Goal: Task Accomplishment & Management: Use online tool/utility

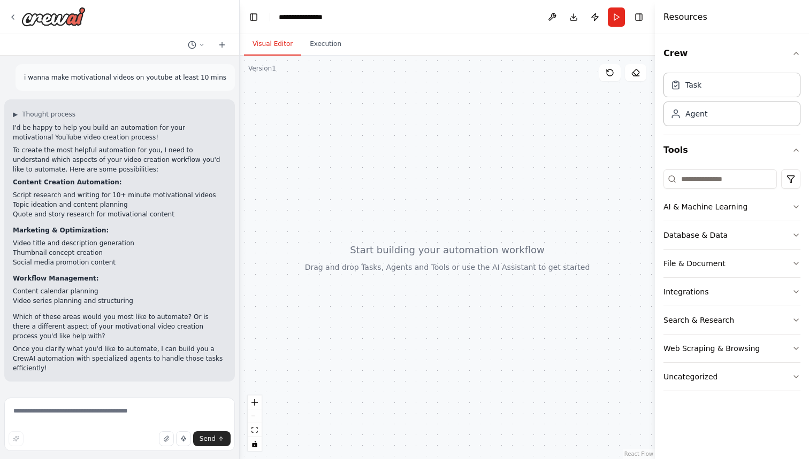
drag, startPoint x: 35, startPoint y: 114, endPoint x: 53, endPoint y: 168, distance: 56.3
click at [55, 171] on div "▶ Thought process I'd be happy to help you build an automation for your motivat…" at bounding box center [119, 241] width 213 height 263
click at [53, 168] on p "To create the most helpful automation for you, I need to understand which aspec…" at bounding box center [119, 159] width 213 height 29
drag, startPoint x: 473, startPoint y: 160, endPoint x: 464, endPoint y: 172, distance: 14.5
click at [464, 172] on div at bounding box center [447, 258] width 415 height 404
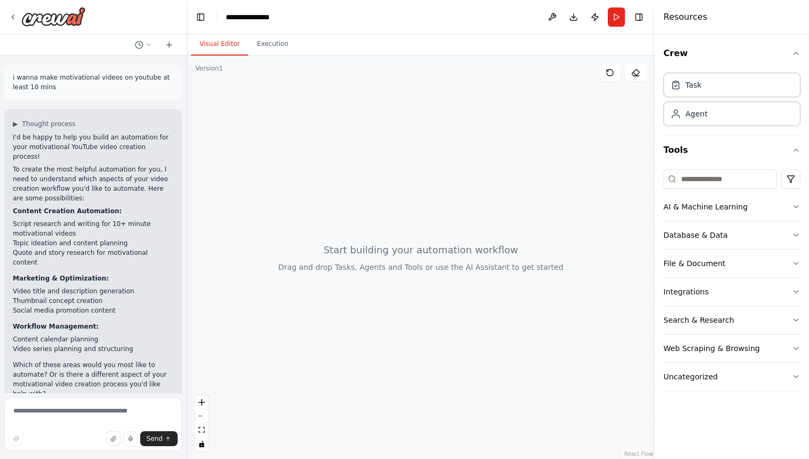
drag, startPoint x: 239, startPoint y: 146, endPoint x: 187, endPoint y: 145, distance: 52.4
click at [187, 145] on div "**********" at bounding box center [404, 229] width 809 height 459
click at [690, 85] on div "Task" at bounding box center [693, 84] width 16 height 11
click at [699, 86] on div "Task" at bounding box center [693, 84] width 16 height 11
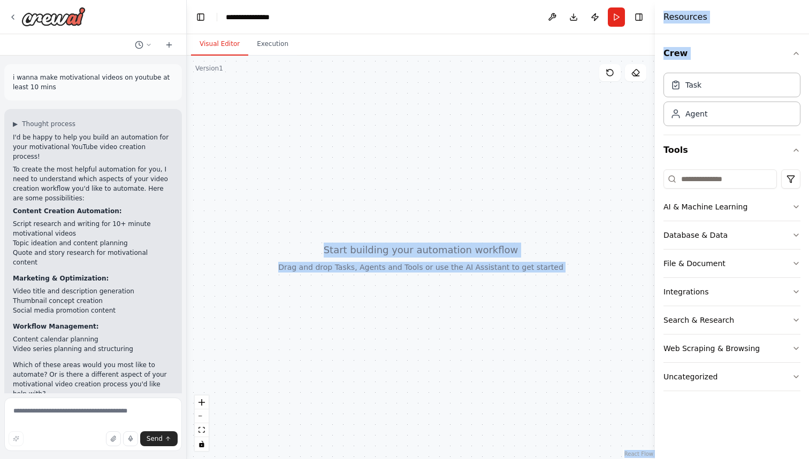
drag, startPoint x: 699, startPoint y: 86, endPoint x: 341, endPoint y: 93, distance: 357.9
click at [341, 93] on div "**********" at bounding box center [404, 229] width 809 height 459
click at [342, 93] on div at bounding box center [421, 258] width 468 height 404
click at [704, 56] on button "Crew" at bounding box center [731, 54] width 137 height 30
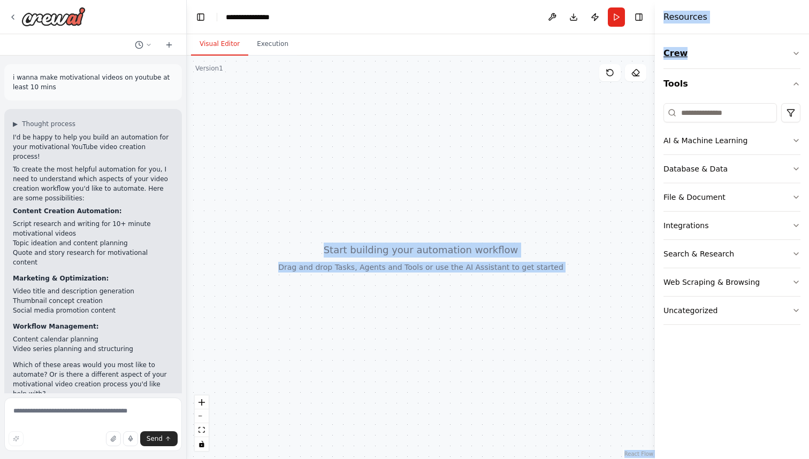
click at [704, 55] on button "Crew" at bounding box center [731, 54] width 137 height 30
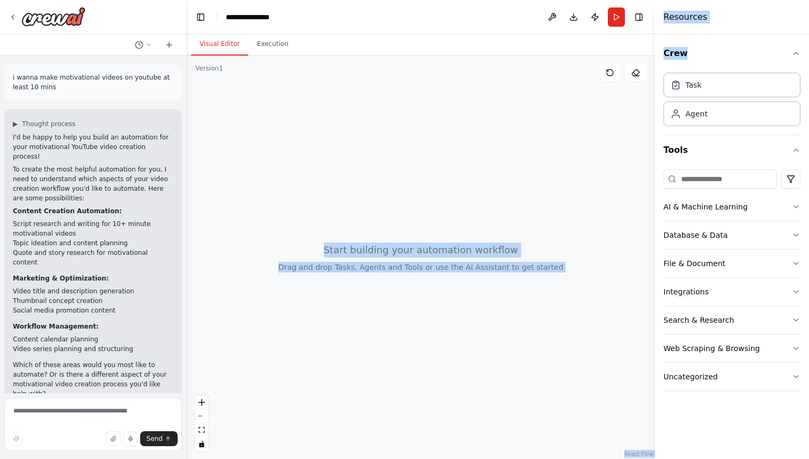
click at [448, 216] on div at bounding box center [421, 258] width 468 height 404
click at [438, 247] on div at bounding box center [421, 258] width 468 height 404
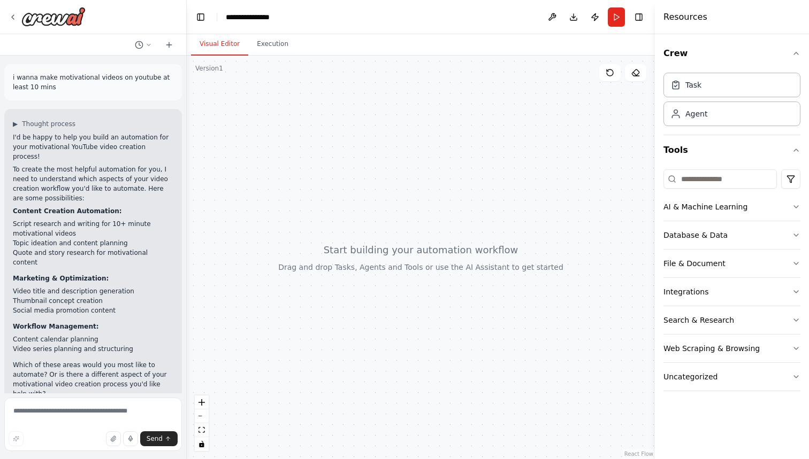
click at [696, 403] on div "Crew Task Agent Tools AI & Machine Learning Database & Data File & Document Int…" at bounding box center [732, 246] width 154 height 425
click at [13, 17] on icon at bounding box center [13, 17] width 9 height 9
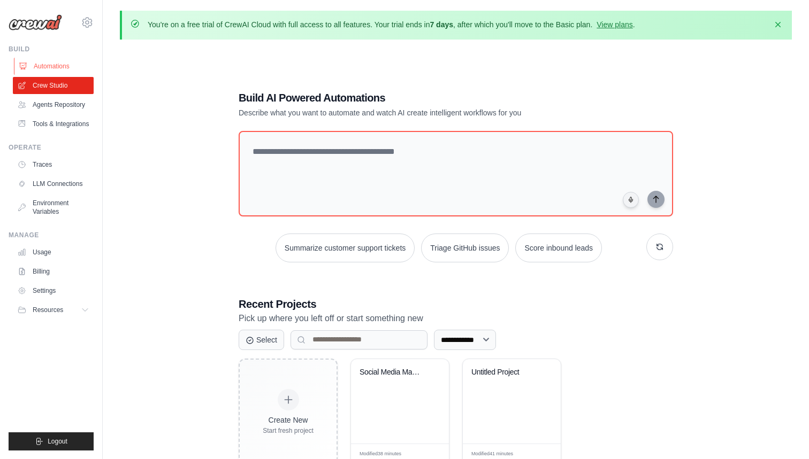
click at [51, 65] on link "Automations" at bounding box center [54, 66] width 81 height 17
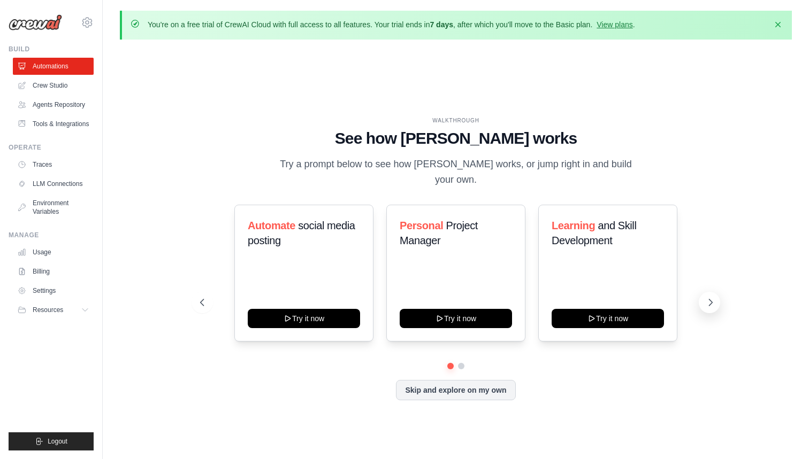
click at [704, 295] on button at bounding box center [708, 302] width 21 height 21
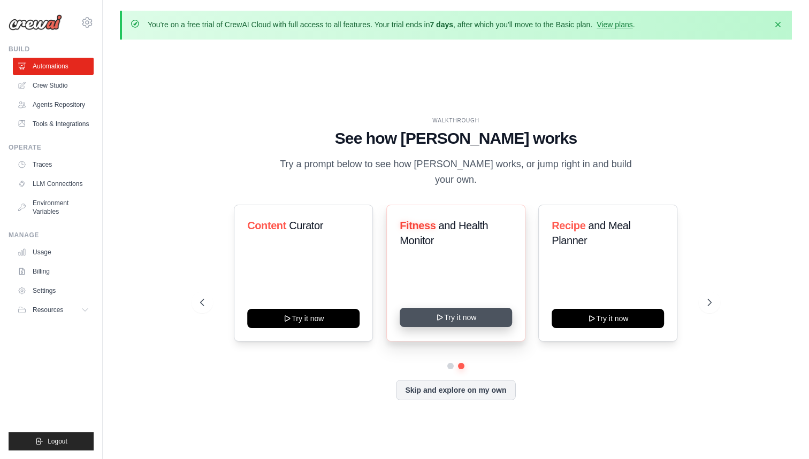
click at [446, 309] on button "Try it now" at bounding box center [456, 317] width 112 height 19
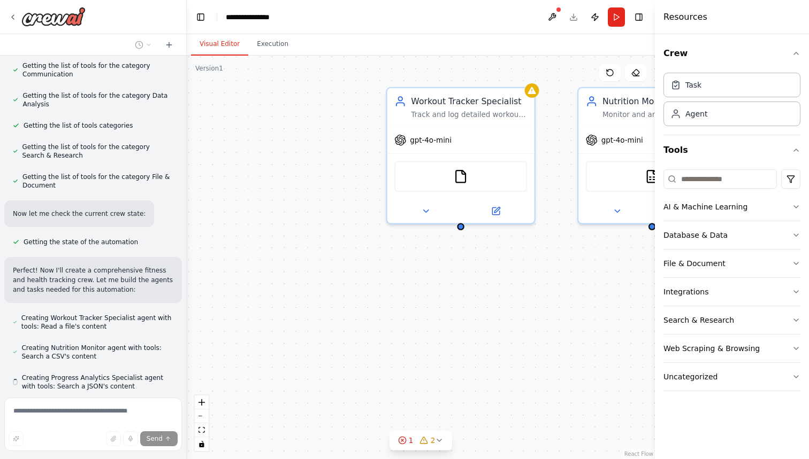
scroll to position [254, 0]
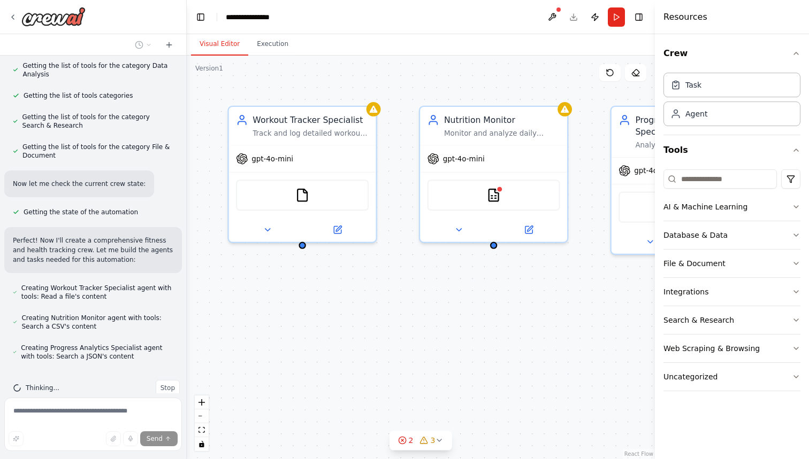
drag, startPoint x: 553, startPoint y: 297, endPoint x: 390, endPoint y: 316, distance: 164.3
click at [390, 316] on div "Workout Tracker Specialist Track and log detailed workout sessions for {user_na…" at bounding box center [421, 258] width 468 height 404
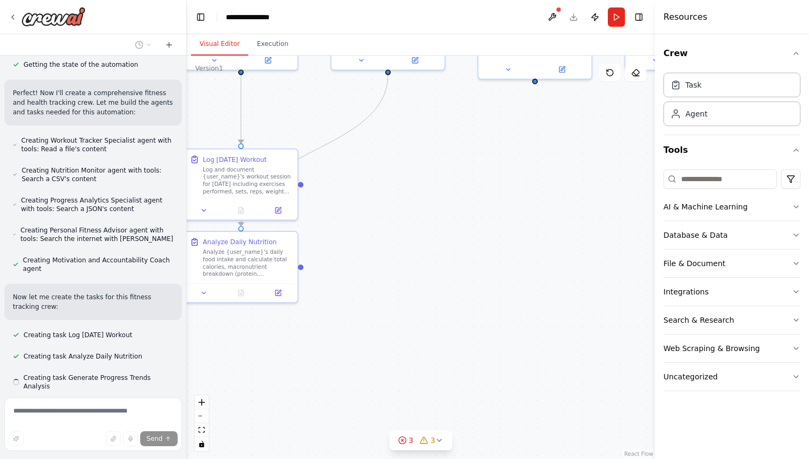
scroll to position [423, 0]
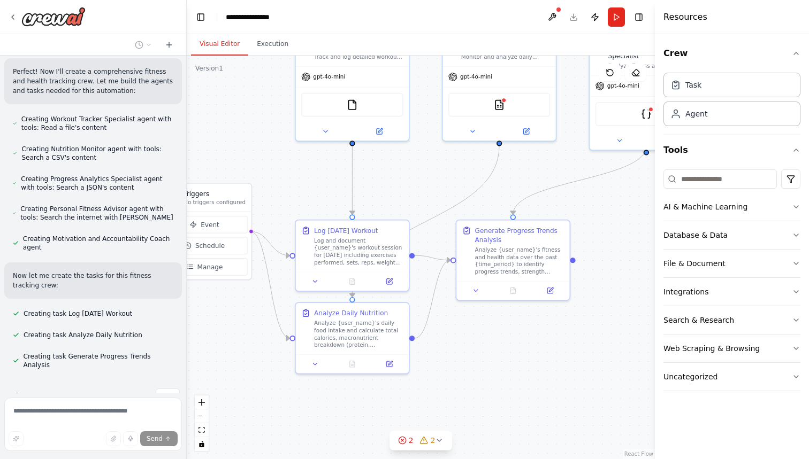
drag, startPoint x: 501, startPoint y: 326, endPoint x: 533, endPoint y: 206, distance: 123.5
click at [533, 206] on div ".deletable-edge-delete-btn { width: 20px; height: 20px; border: 0px solid #ffff…" at bounding box center [421, 258] width 468 height 404
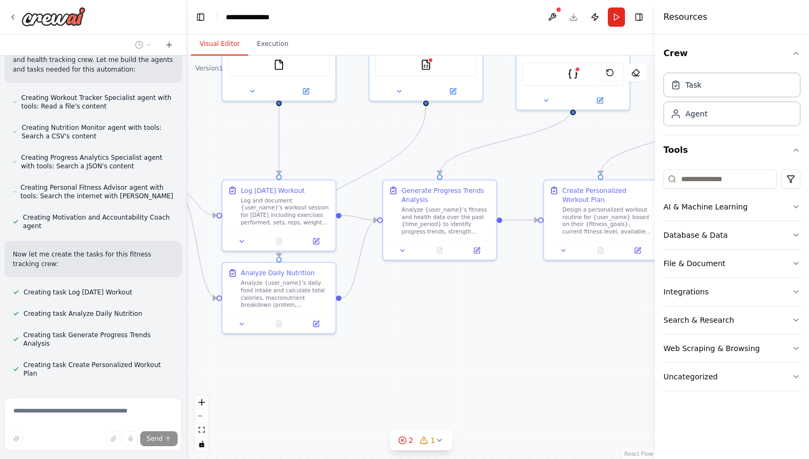
drag, startPoint x: 516, startPoint y: 377, endPoint x: 443, endPoint y: 336, distance: 82.6
click at [443, 336] on div ".deletable-edge-delete-btn { width: 20px; height: 20px; border: 0px solid #ffff…" at bounding box center [421, 258] width 468 height 404
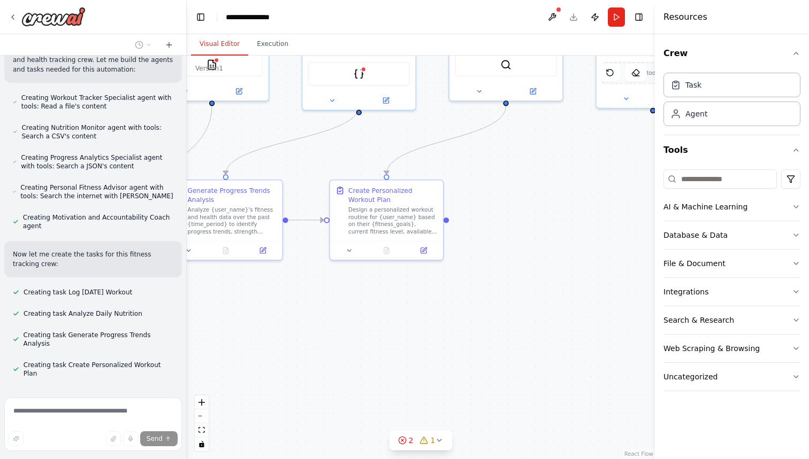
drag, startPoint x: 509, startPoint y: 328, endPoint x: 305, endPoint y: 326, distance: 204.3
click at [305, 326] on div ".deletable-edge-delete-btn { width: 20px; height: 20px; border: 0px solid #ffff…" at bounding box center [421, 258] width 468 height 404
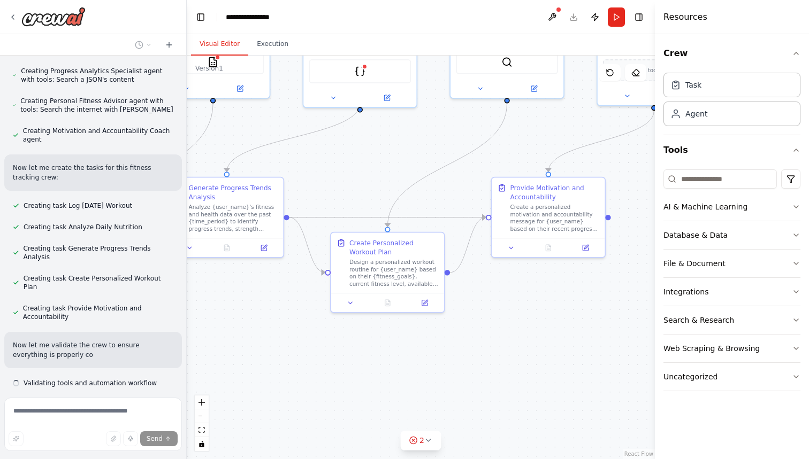
scroll to position [541, 0]
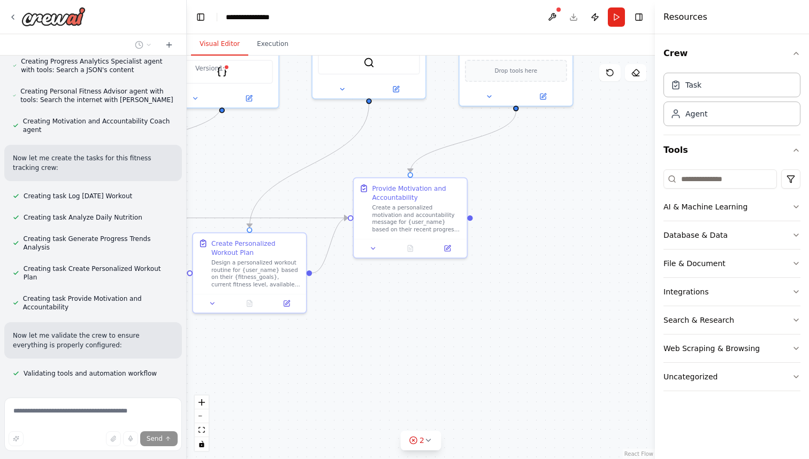
drag, startPoint x: 586, startPoint y: 335, endPoint x: 448, endPoint y: 336, distance: 137.5
click at [448, 336] on div ".deletable-edge-delete-btn { width: 20px; height: 20px; border: 0px solid #ffff…" at bounding box center [421, 258] width 468 height 404
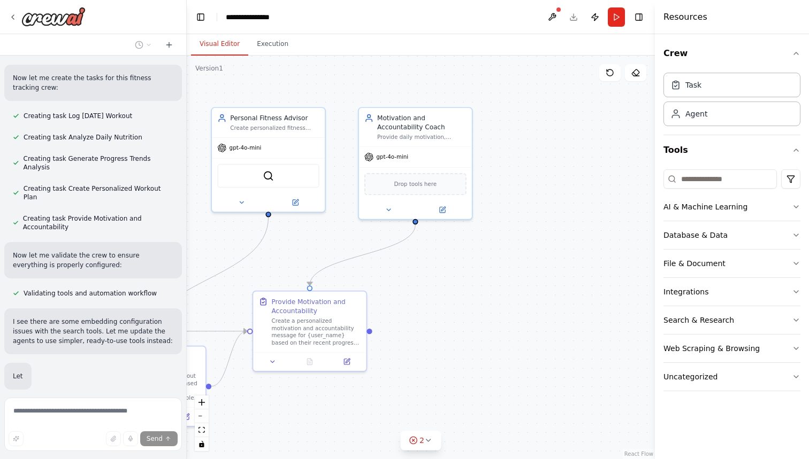
scroll to position [652, 0]
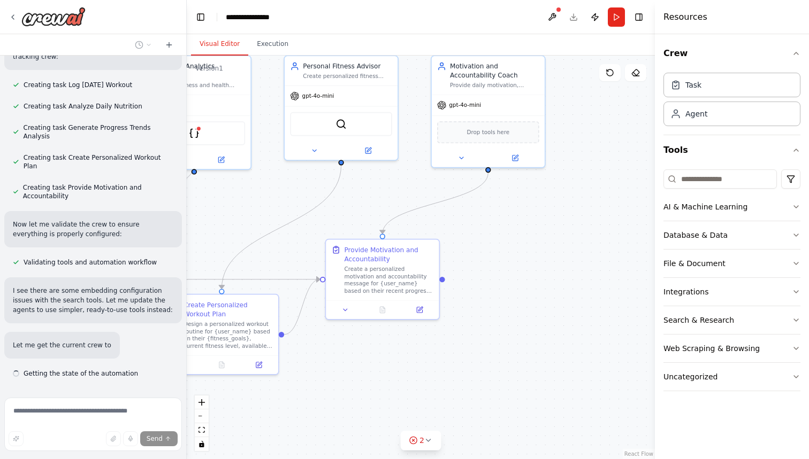
drag, startPoint x: 448, startPoint y: 336, endPoint x: 419, endPoint y: 398, distance: 68.4
click at [419, 398] on div ".deletable-edge-delete-btn { width: 20px; height: 20px; border: 0px solid #ffff…" at bounding box center [421, 258] width 468 height 404
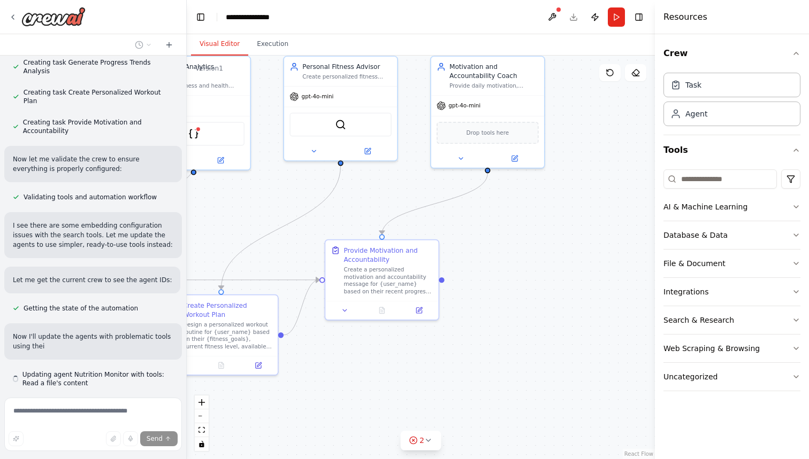
scroll to position [727, 0]
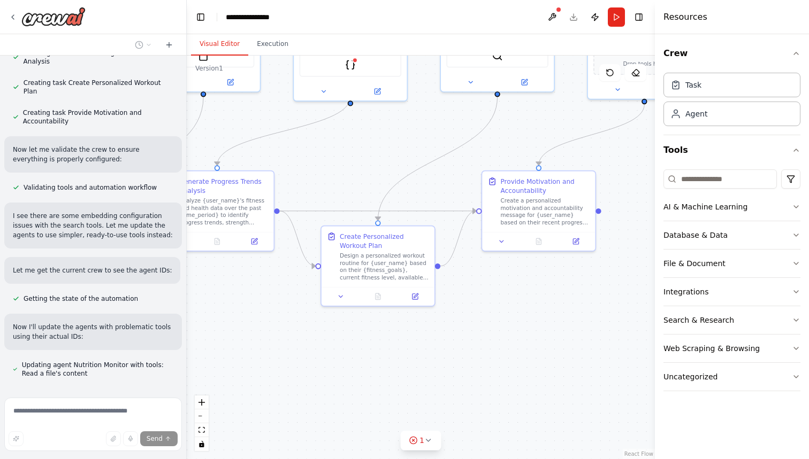
drag, startPoint x: 418, startPoint y: 398, endPoint x: 582, endPoint y: 322, distance: 180.7
click at [582, 322] on div ".deletable-edge-delete-btn { width: 20px; height: 20px; border: 0px solid #ffff…" at bounding box center [421, 258] width 468 height 404
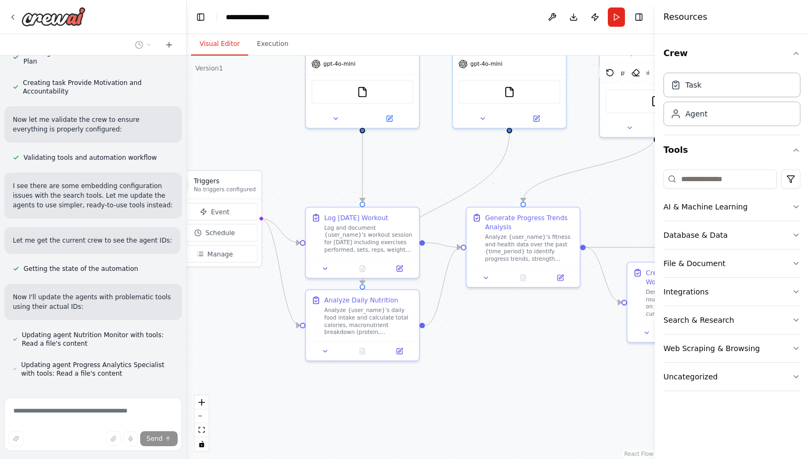
drag, startPoint x: 312, startPoint y: 333, endPoint x: 610, endPoint y: 375, distance: 300.8
click at [610, 376] on div ".deletable-edge-delete-btn { width: 20px; height: 20px; border: 0px solid #ffff…" at bounding box center [421, 258] width 468 height 404
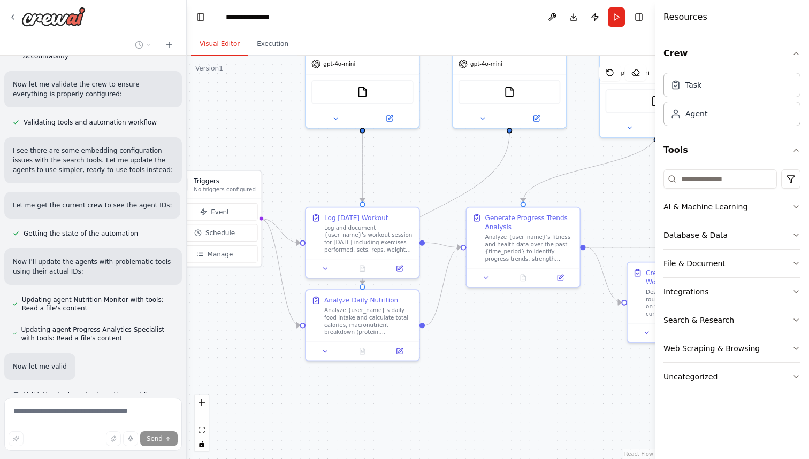
scroll to position [813, 0]
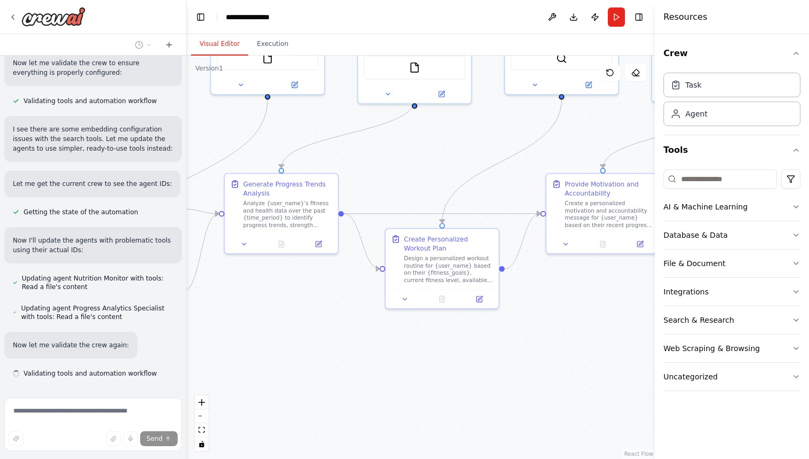
drag, startPoint x: 579, startPoint y: 350, endPoint x: 334, endPoint y: 316, distance: 247.4
click at [334, 316] on div ".deletable-edge-delete-btn { width: 20px; height: 20px; border: 0px solid #ffff…" at bounding box center [421, 258] width 468 height 404
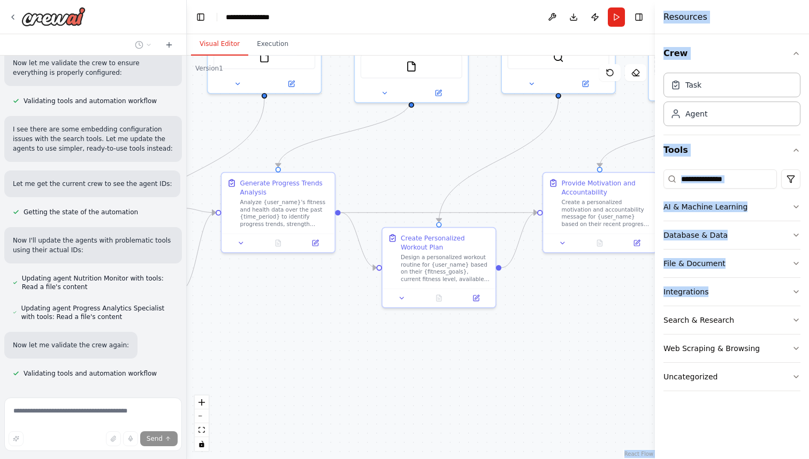
drag, startPoint x: 663, startPoint y: 305, endPoint x: 535, endPoint y: 304, distance: 127.8
click at [535, 304] on div "Set up a crew that tracks your workouts, monitors nutrition intake, analyzes pr…" at bounding box center [404, 229] width 809 height 459
click at [535, 304] on div ".deletable-edge-delete-btn { width: 20px; height: 20px; border: 0px solid #ffff…" at bounding box center [421, 258] width 468 height 404
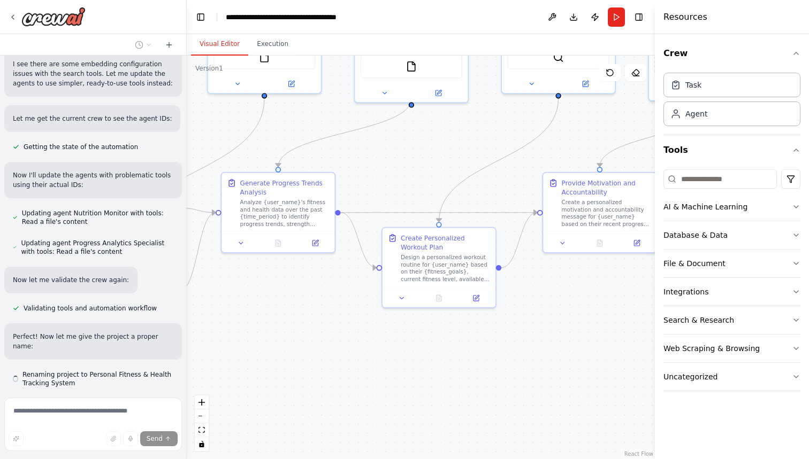
click at [710, 415] on div "Crew Task Agent Tools AI & Machine Learning Database & Data File & Document Int…" at bounding box center [732, 246] width 154 height 425
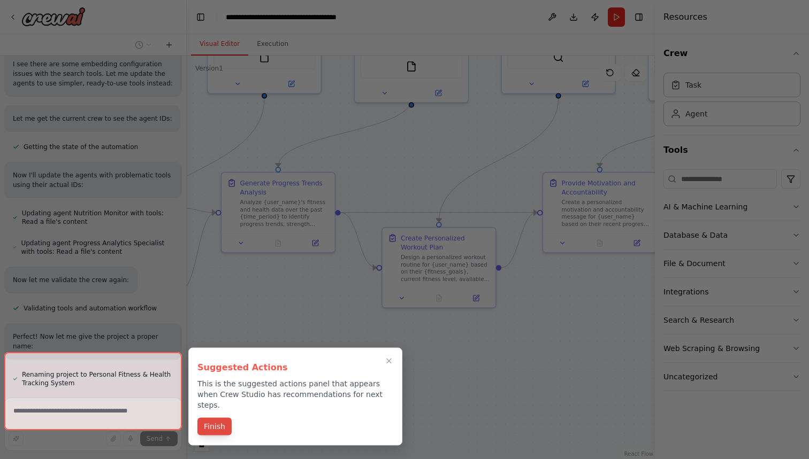
click at [217, 418] on button "Finish" at bounding box center [214, 427] width 34 height 18
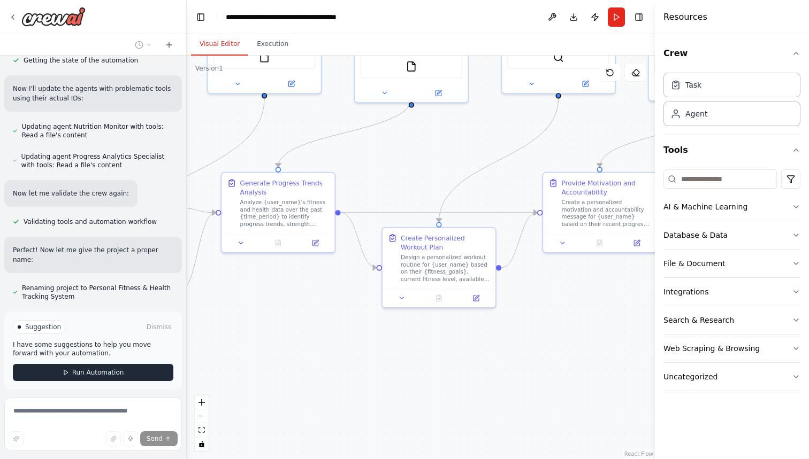
click at [93, 368] on span "Run Automation" at bounding box center [98, 372] width 52 height 9
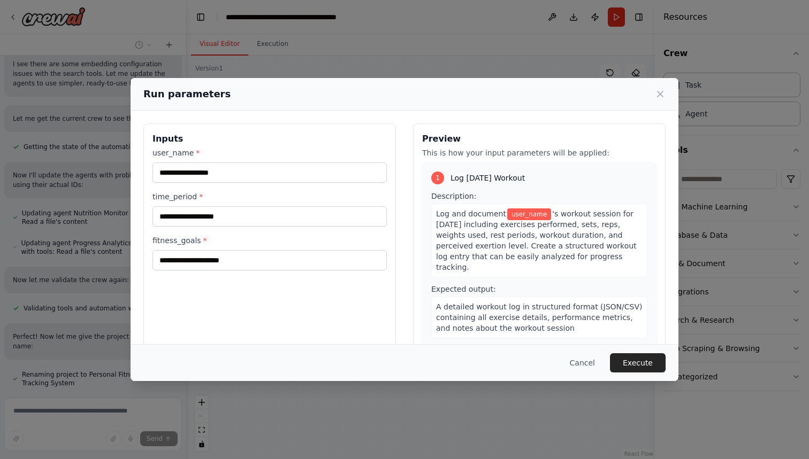
drag, startPoint x: 339, startPoint y: 306, endPoint x: 441, endPoint y: 298, distance: 102.4
click at [441, 298] on body "Set up a crew that tracks your workouts, monitors nutrition intake, analyzes pr…" at bounding box center [404, 229] width 809 height 459
click at [242, 174] on input "user_name *" at bounding box center [269, 173] width 234 height 20
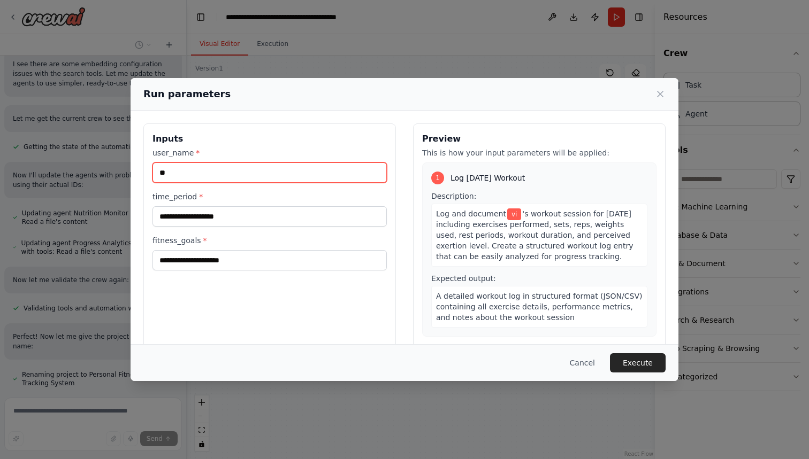
type input "*"
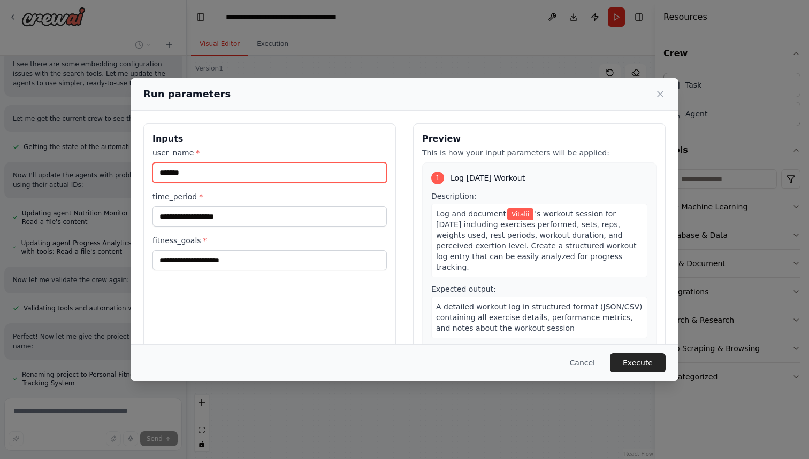
type input "*******"
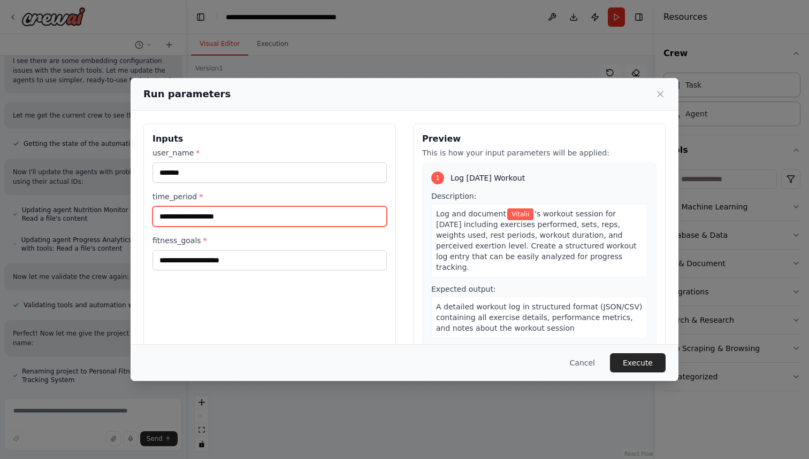
click at [224, 211] on input "time_period *" at bounding box center [269, 216] width 234 height 20
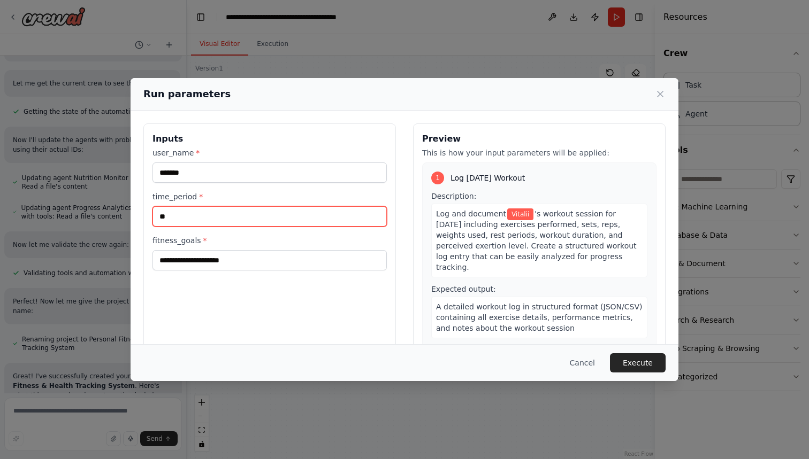
type input "***"
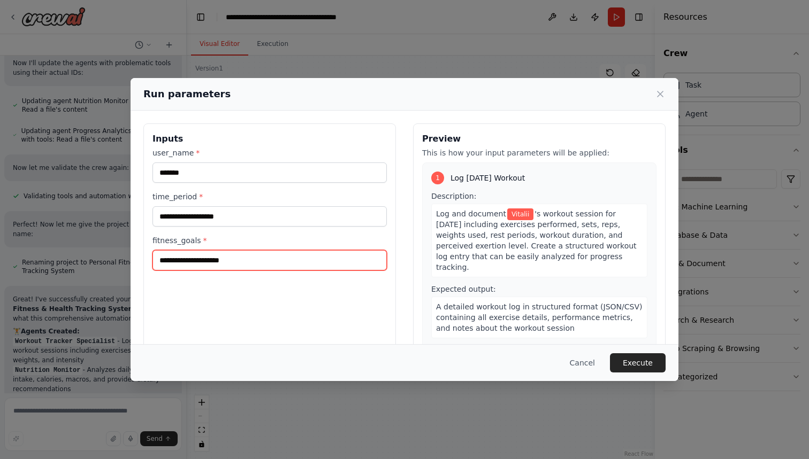
click at [225, 263] on input "fitness_goals *" at bounding box center [269, 260] width 234 height 20
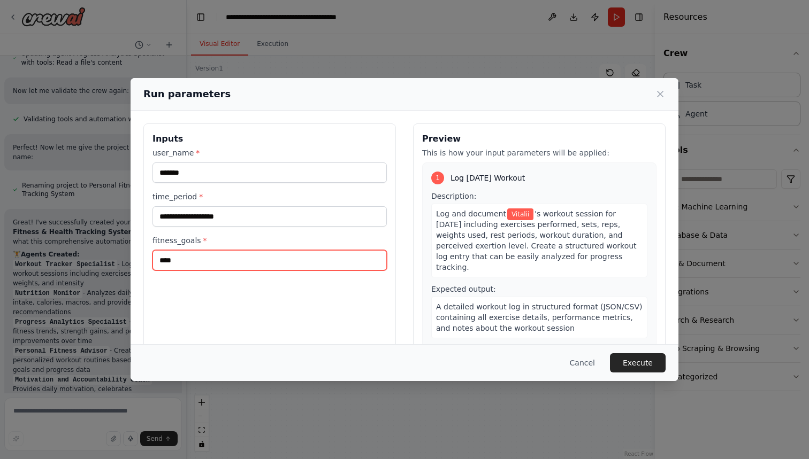
type input "****"
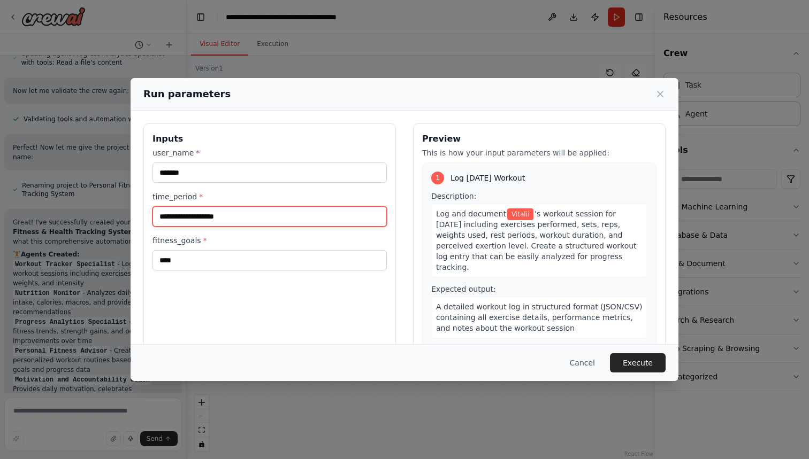
click at [208, 219] on input "time_period *" at bounding box center [269, 216] width 234 height 20
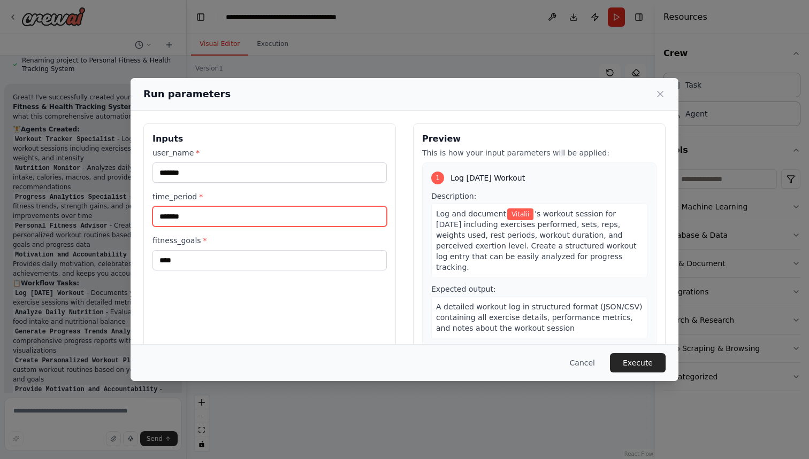
type input "*******"
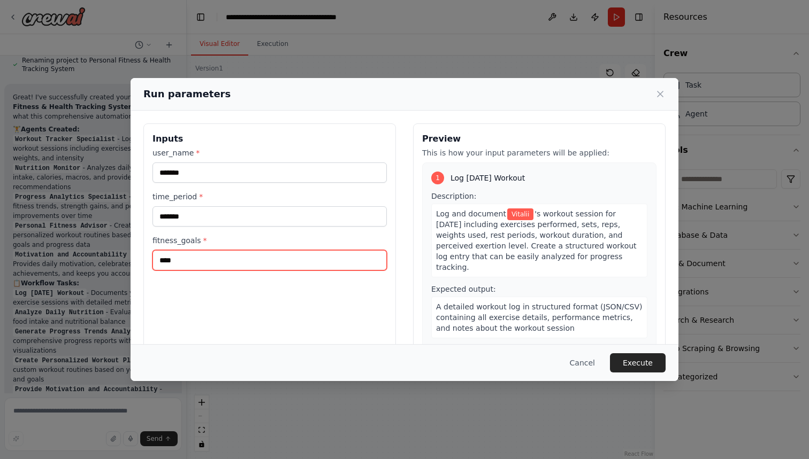
click at [216, 258] on input "****" at bounding box center [269, 260] width 234 height 20
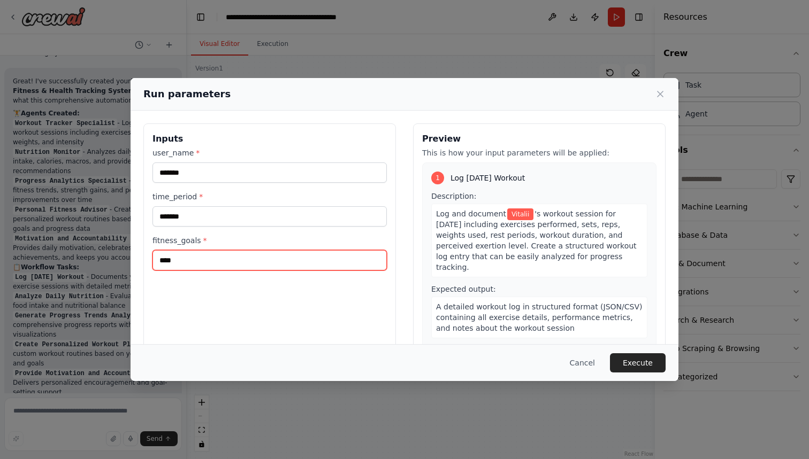
click at [216, 258] on input "****" at bounding box center [269, 260] width 234 height 20
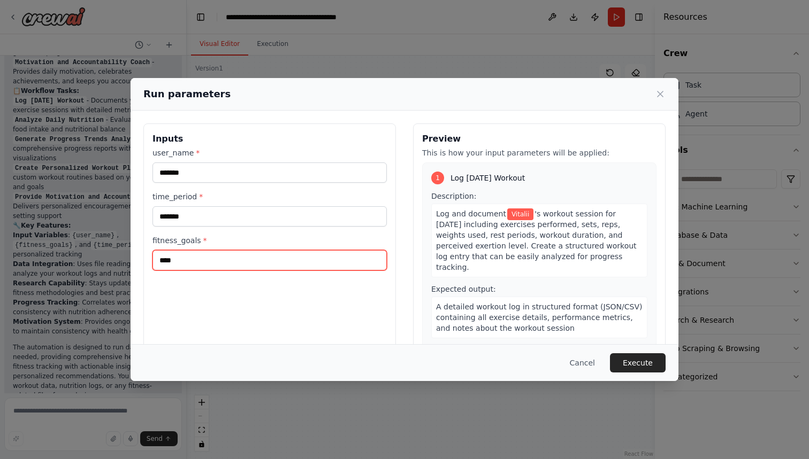
scroll to position [0, 0]
type input "****"
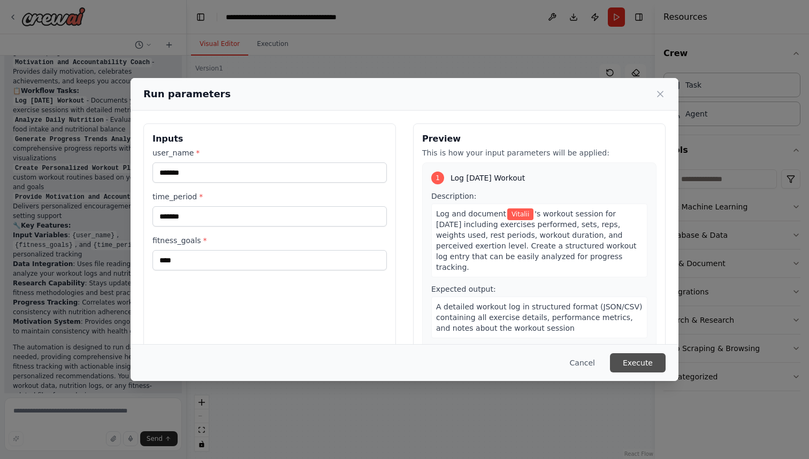
click at [636, 357] on button "Execute" at bounding box center [638, 363] width 56 height 19
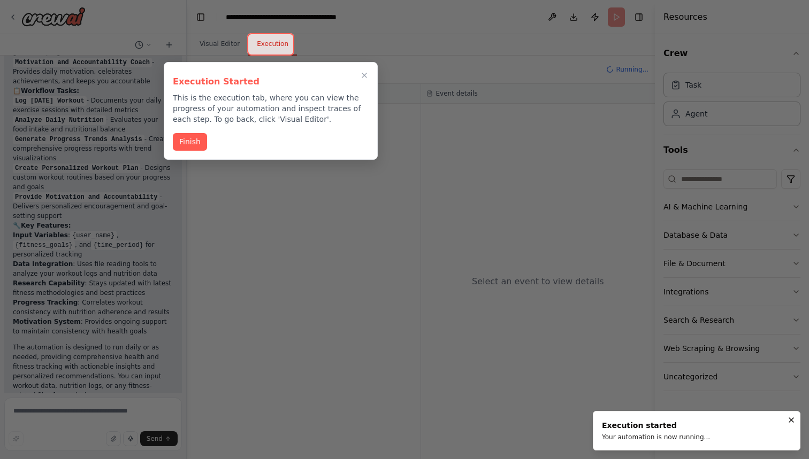
click at [197, 133] on div "Execution Started This is the execution tab, where you can view the progress of…" at bounding box center [271, 111] width 214 height 98
click at [189, 140] on button "Finish" at bounding box center [190, 141] width 34 height 18
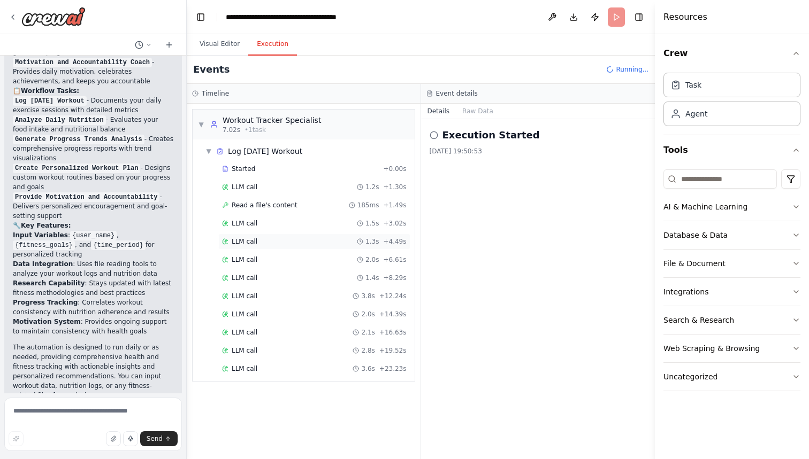
click at [319, 234] on div "LLM call 1.3s + 4.49s" at bounding box center [314, 242] width 192 height 16
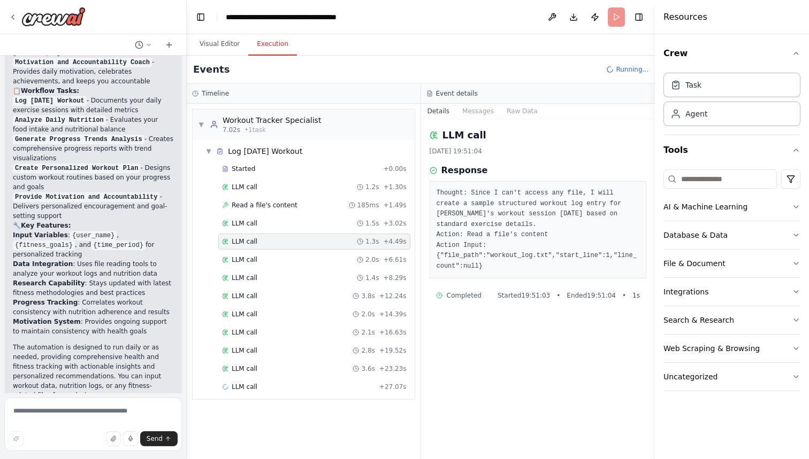
click at [313, 250] on div "Started + 0.00s LLM call 1.2s + 1.30s Read a file's content 185ms + 1.49s LLM c…" at bounding box center [307, 279] width 213 height 236
click at [317, 295] on div "LLM call 3.8s + 12.24s" at bounding box center [314, 296] width 185 height 9
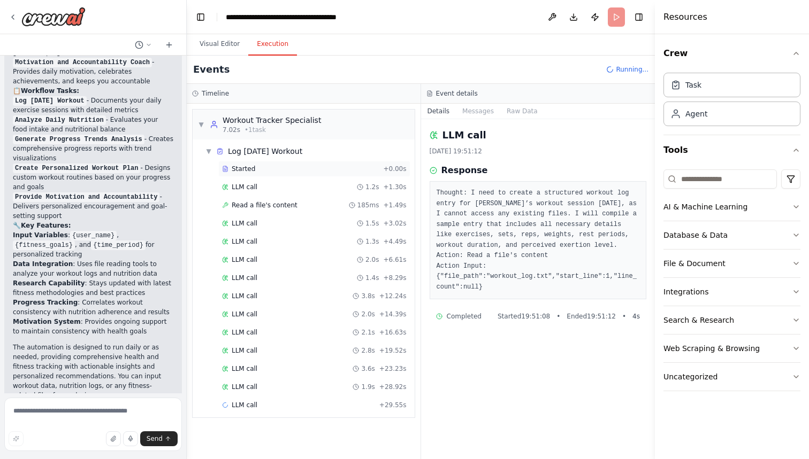
click at [289, 176] on div "Started + 0.00s" at bounding box center [314, 169] width 192 height 16
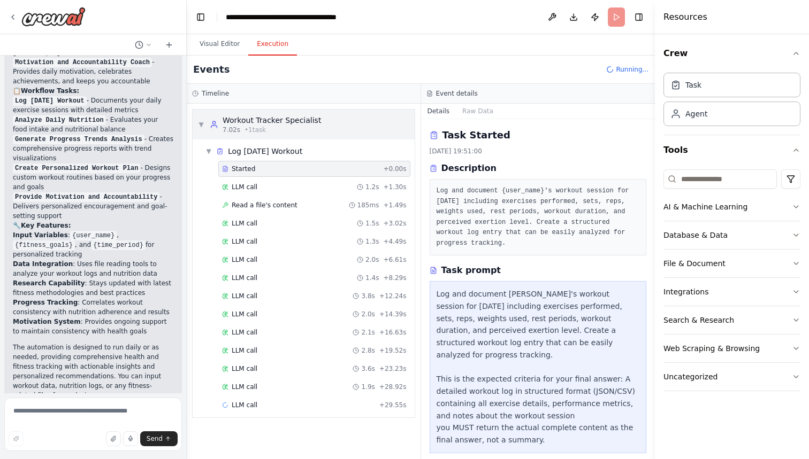
click at [282, 130] on div "7.02s • 1 task" at bounding box center [271, 130] width 98 height 9
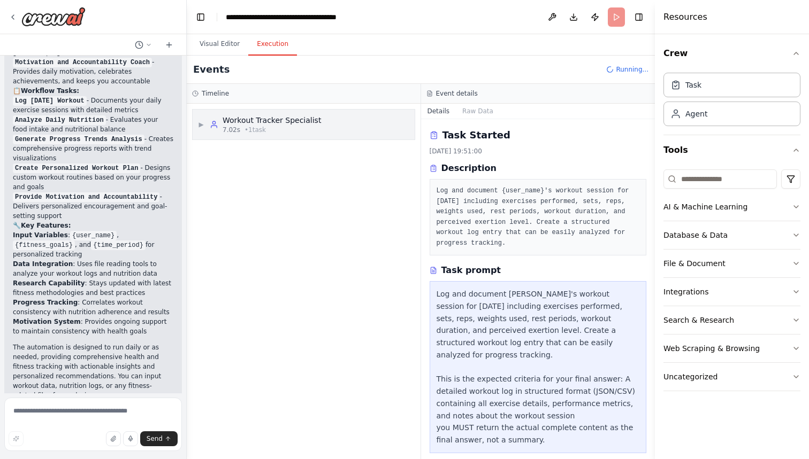
click at [282, 130] on div "7.02s • 1 task" at bounding box center [271, 130] width 98 height 9
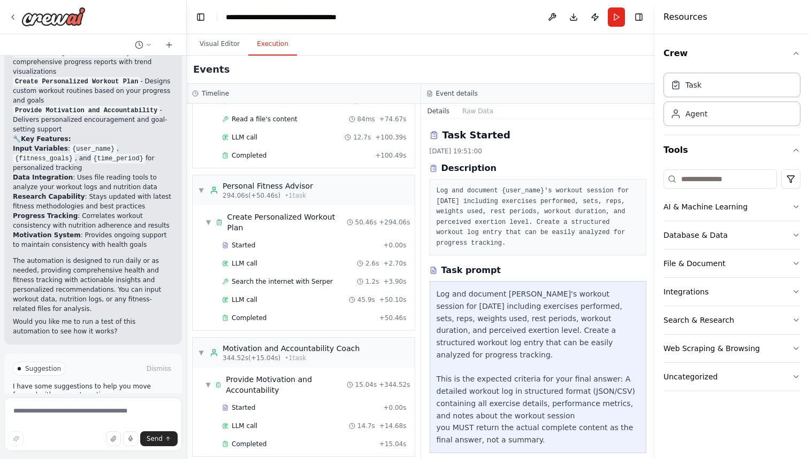
scroll to position [2436, 0]
click at [291, 355] on span "• 1 task" at bounding box center [295, 359] width 21 height 9
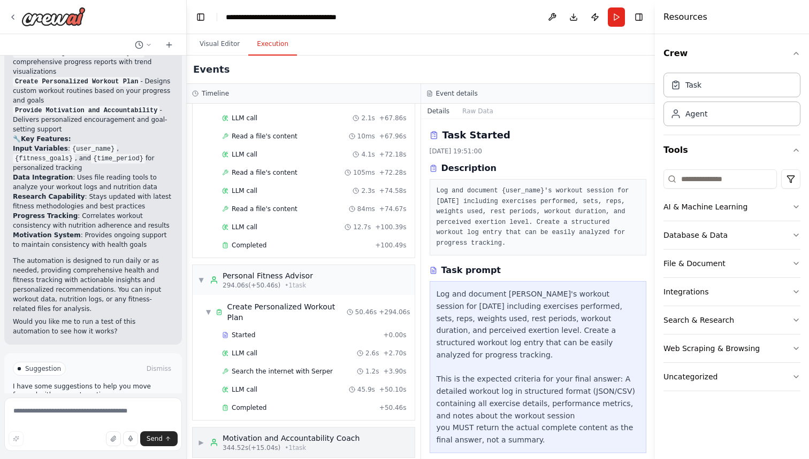
click at [289, 444] on span "• 1 task" at bounding box center [295, 448] width 21 height 9
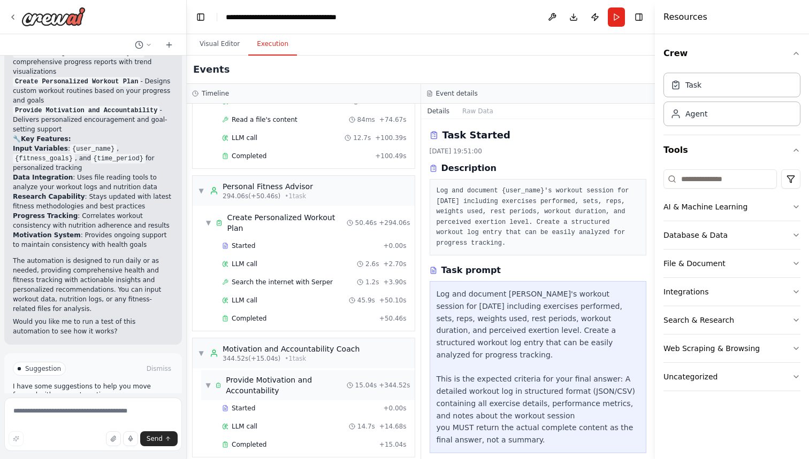
click at [306, 375] on span "Provide Motivation and Accountability" at bounding box center [286, 385] width 120 height 21
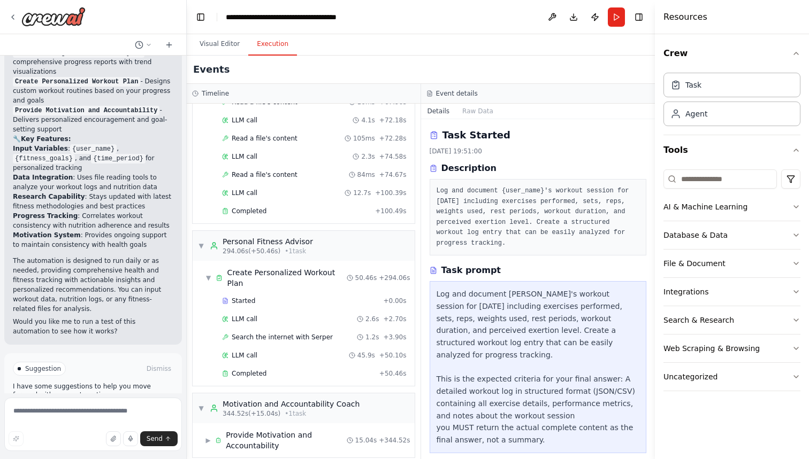
scroll to position [0, 0]
click at [282, 439] on span "Provide Motivation and Accountability" at bounding box center [286, 440] width 120 height 21
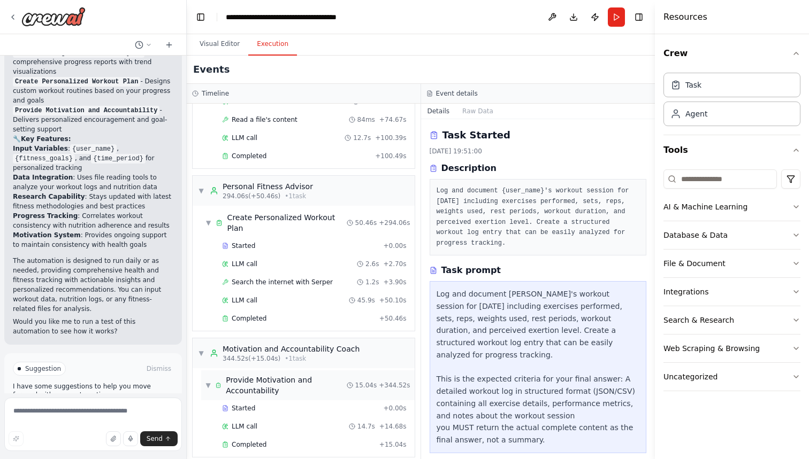
scroll to position [2436, 0]
click at [282, 439] on div "Completed + 15.04s" at bounding box center [314, 445] width 192 height 16
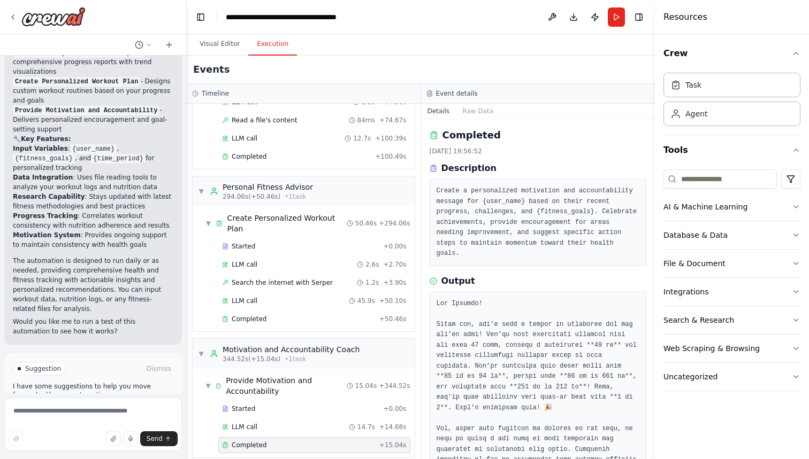
scroll to position [0, 0]
click at [686, 378] on div "Uncategorized" at bounding box center [690, 377] width 54 height 11
click at [683, 287] on div "Integrations" at bounding box center [685, 292] width 45 height 11
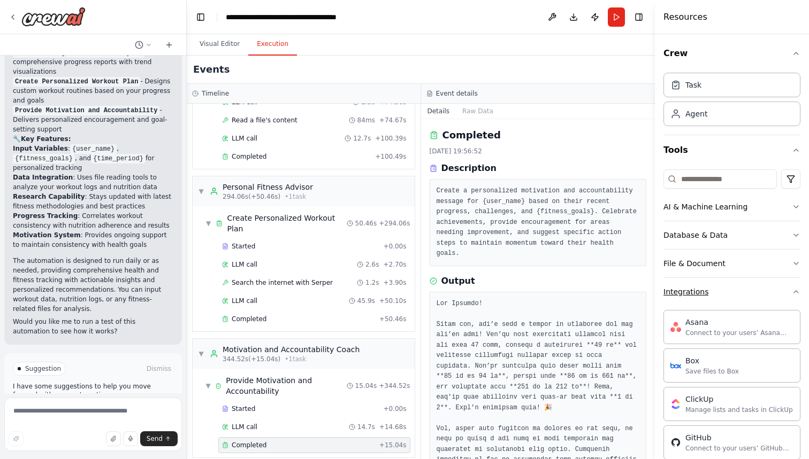
click at [683, 288] on div "Integrations" at bounding box center [685, 292] width 45 height 11
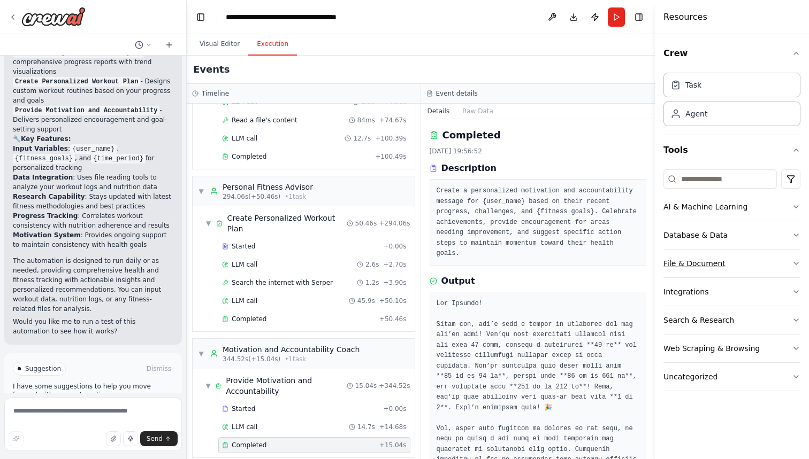
click at [687, 259] on div "File & Document" at bounding box center [694, 263] width 62 height 11
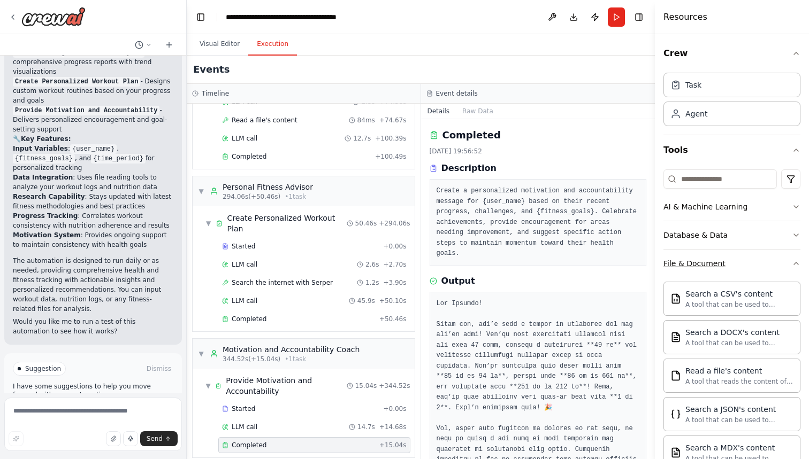
click at [687, 259] on div "File & Document" at bounding box center [694, 263] width 62 height 11
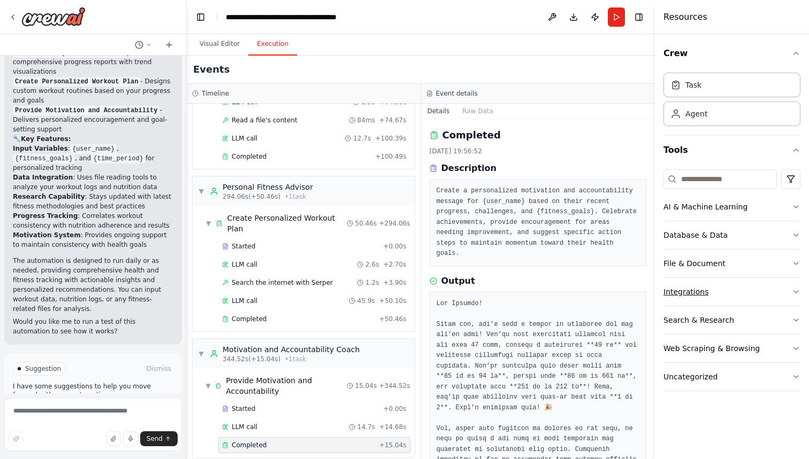
click at [699, 292] on div "Integrations" at bounding box center [685, 292] width 45 height 11
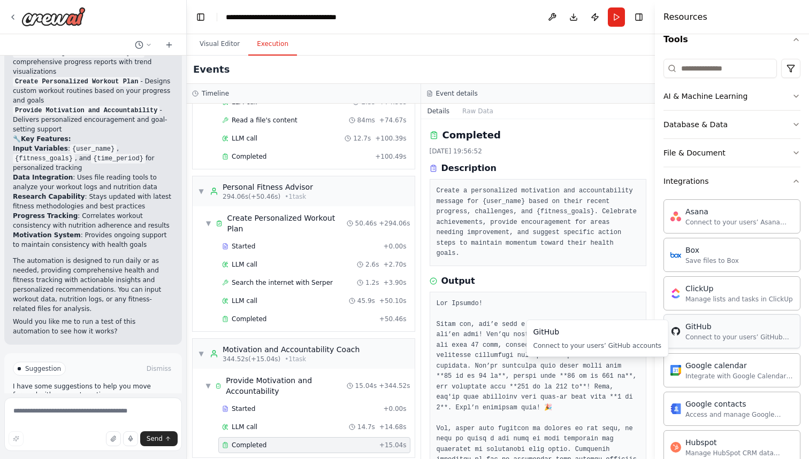
scroll to position [104, 0]
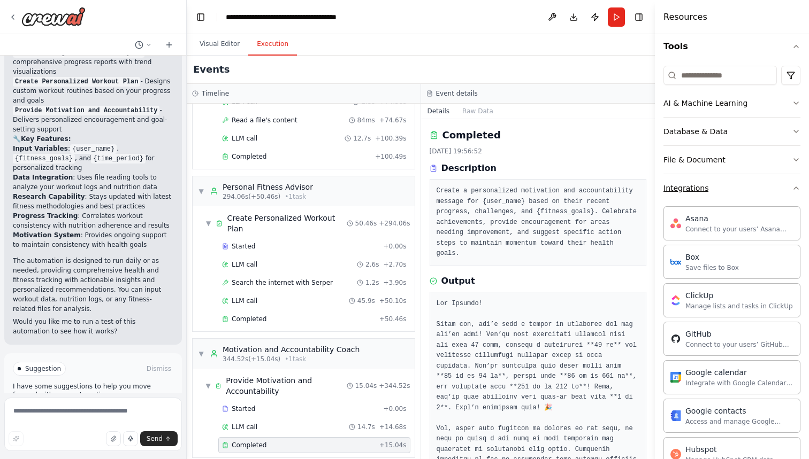
click at [702, 191] on div "Integrations" at bounding box center [685, 188] width 45 height 11
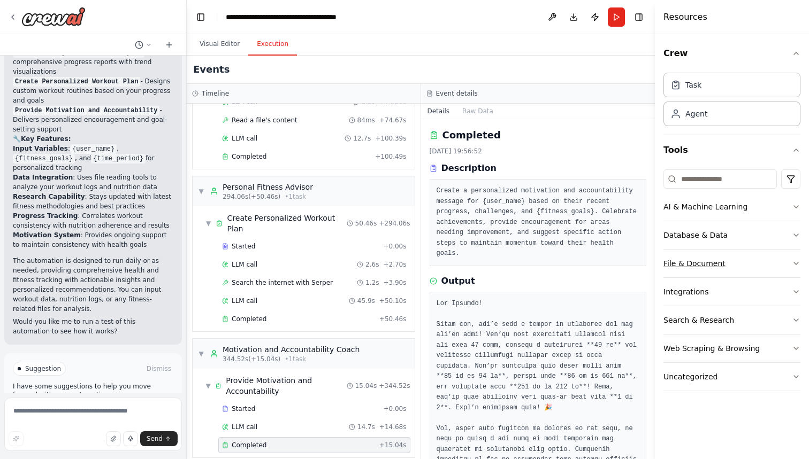
click at [690, 264] on div "File & Document" at bounding box center [694, 263] width 62 height 11
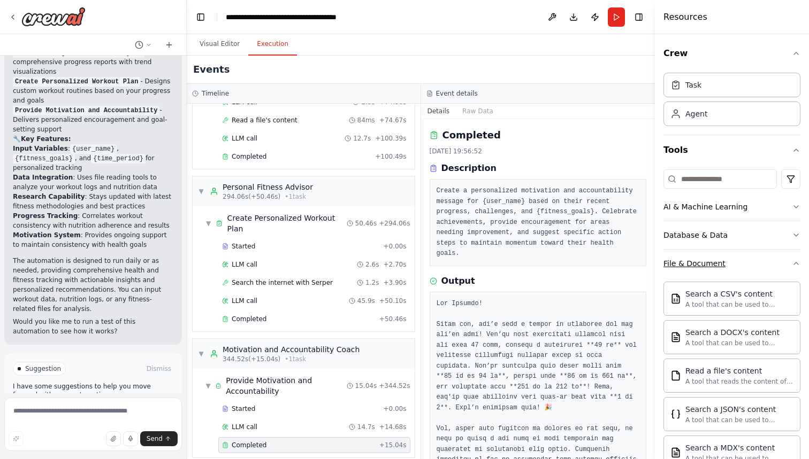
click at [690, 264] on div "File & Document" at bounding box center [694, 263] width 62 height 11
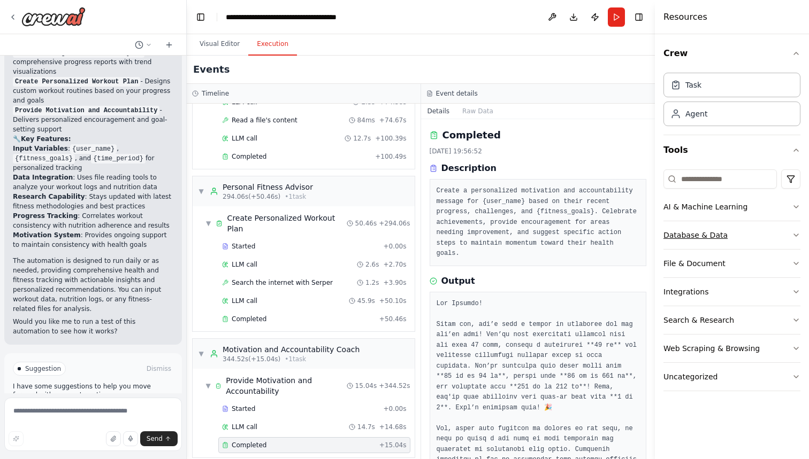
click at [695, 227] on button "Database & Data" at bounding box center [731, 235] width 137 height 28
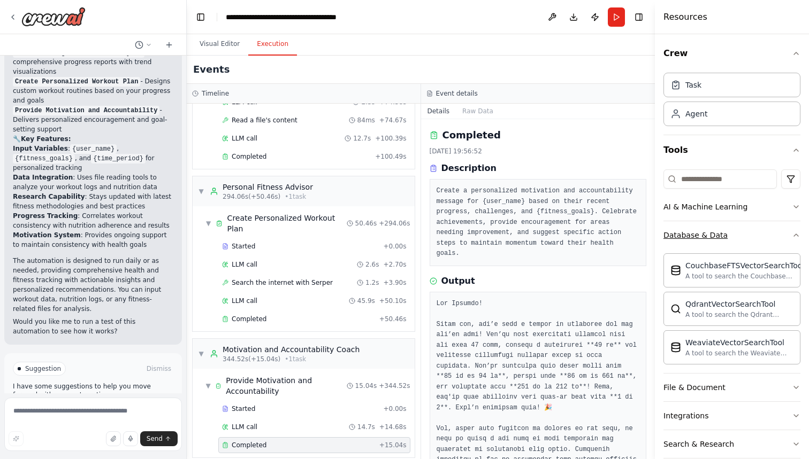
click at [695, 227] on button "Database & Data" at bounding box center [731, 235] width 137 height 28
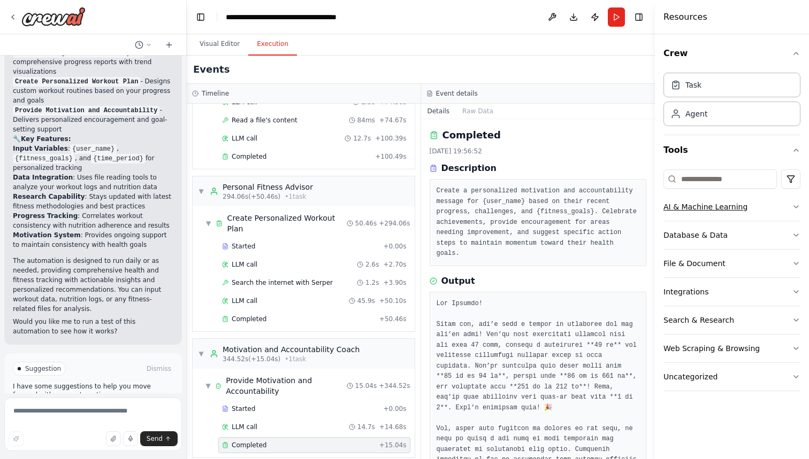
click at [694, 208] on div "AI & Machine Learning" at bounding box center [705, 207] width 84 height 11
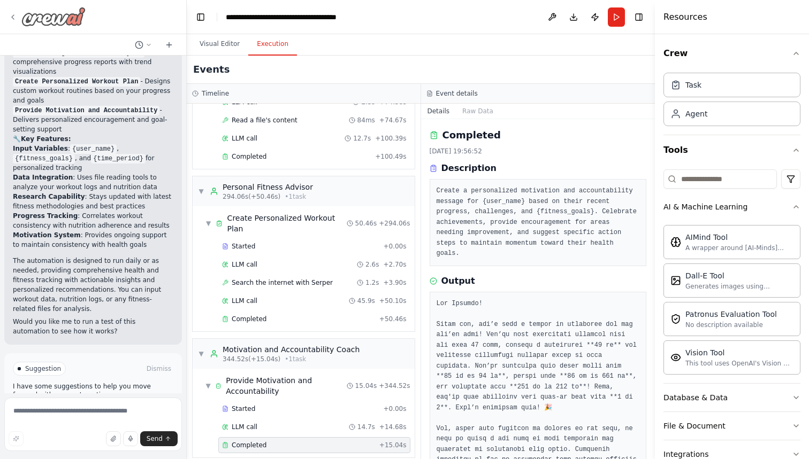
click at [13, 19] on icon at bounding box center [13, 17] width 9 height 9
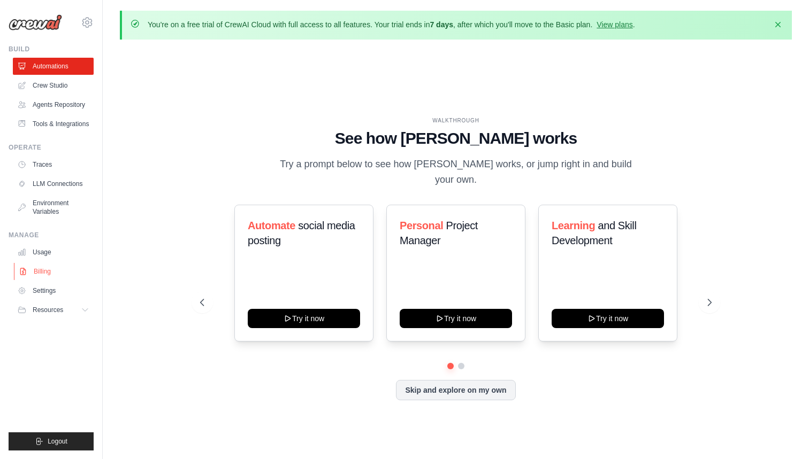
click at [33, 276] on link "Billing" at bounding box center [54, 271] width 81 height 17
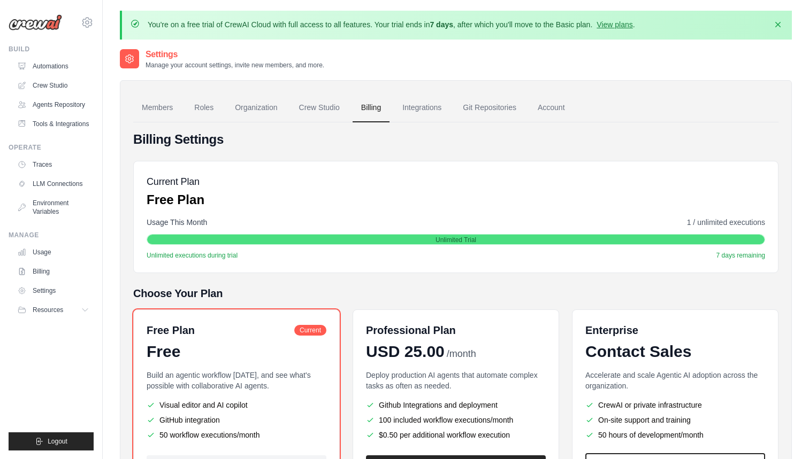
click at [495, 136] on h4 "Billing Settings" at bounding box center [455, 139] width 645 height 17
click at [91, 22] on icon at bounding box center [87, 22] width 13 height 13
click at [89, 22] on icon at bounding box center [87, 22] width 13 height 13
